Goal: Navigation & Orientation: Understand site structure

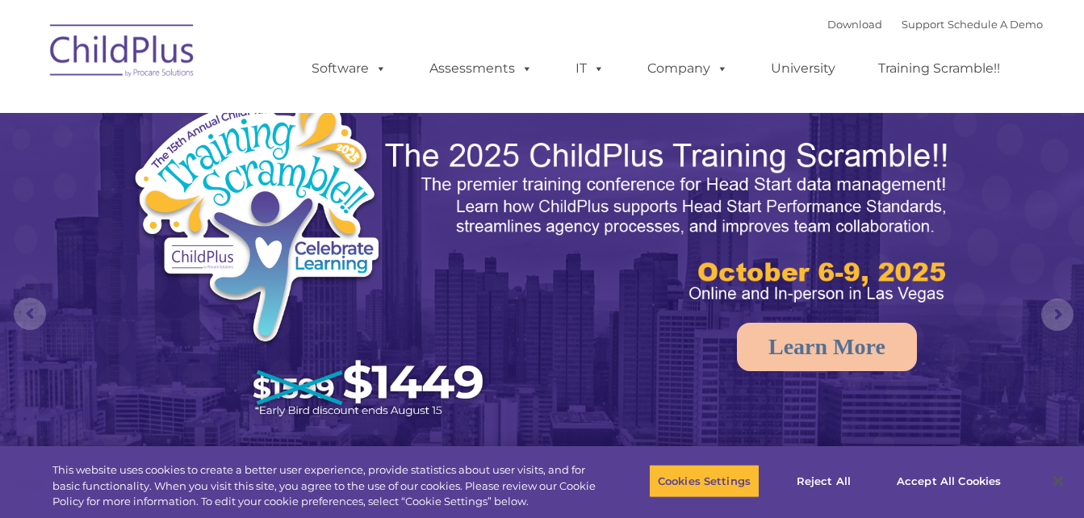
select select "MEDIUM"
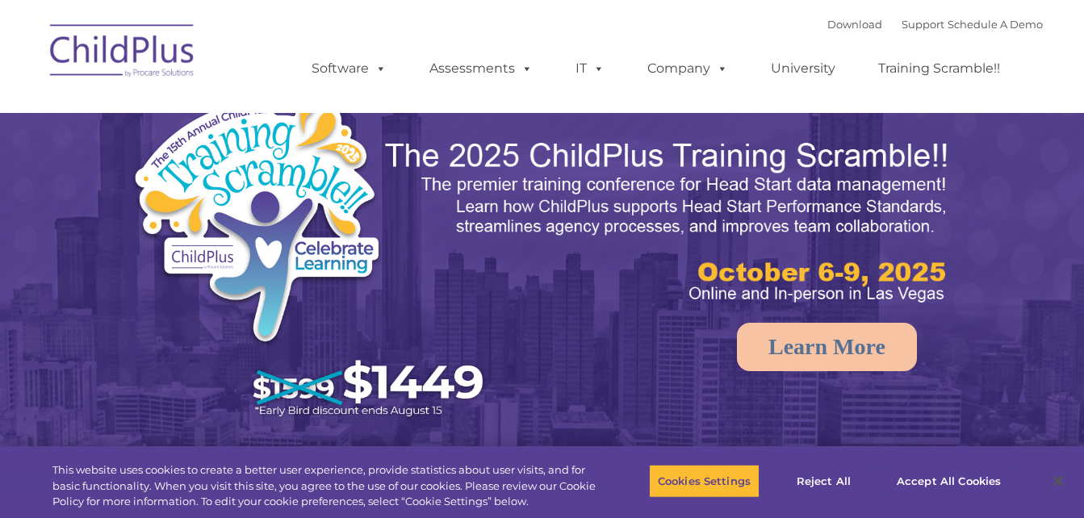
select select "MEDIUM"
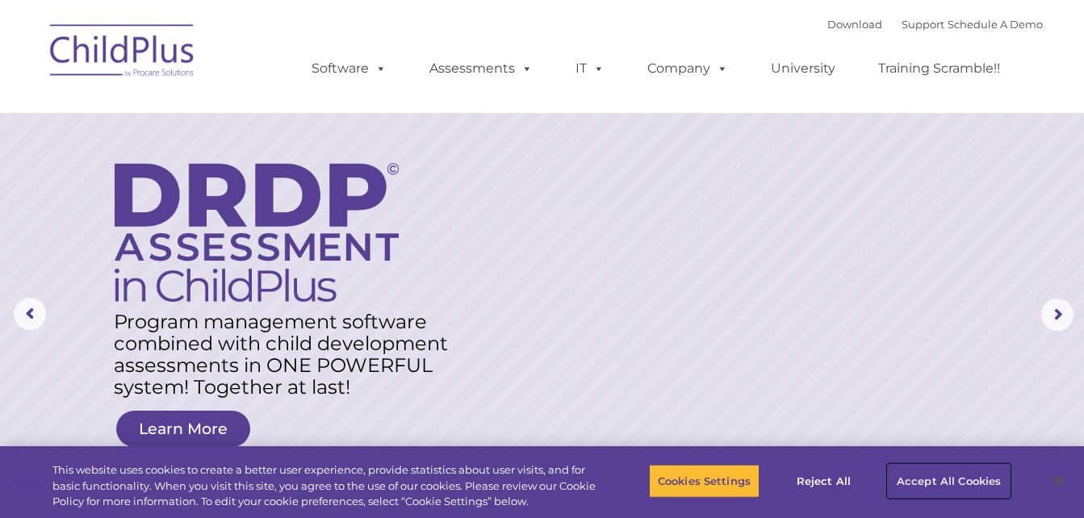
click at [959, 484] on button "Accept All Cookies" at bounding box center [949, 481] width 122 height 34
